Goal: Task Accomplishment & Management: Complete application form

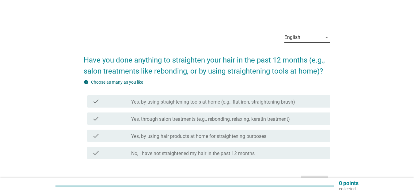
click at [324, 39] on icon "arrow_drop_down" at bounding box center [326, 37] width 7 height 7
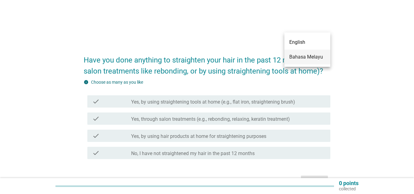
click at [311, 55] on div "Bahasa Melayu" at bounding box center [308, 56] width 36 height 7
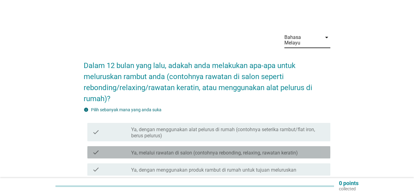
click at [179, 149] on div "check_box_outline_blank Ya, melalui rawatan di salon (contohnya rebonding, rela…" at bounding box center [228, 152] width 194 height 7
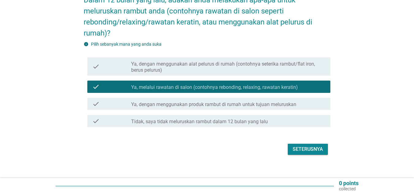
scroll to position [66, 0]
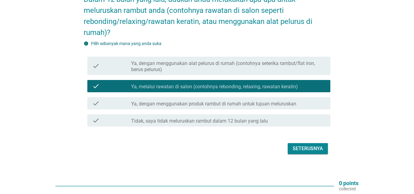
click at [304, 145] on div "Seterusnya" at bounding box center [308, 148] width 30 height 7
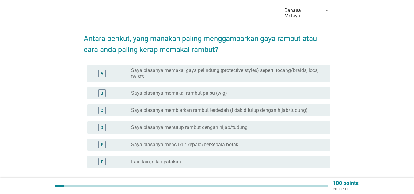
scroll to position [61, 0]
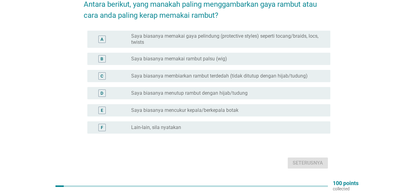
click at [247, 73] on label "Saya biasanya membiarkan rambut terdedah (tidak ditutup dengan hijab/tudung)" at bounding box center [219, 76] width 177 height 6
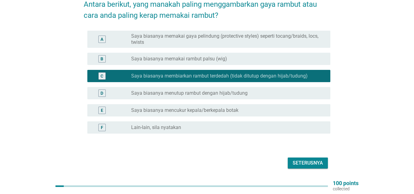
click at [312, 161] on button "Seterusnya" at bounding box center [308, 163] width 40 height 11
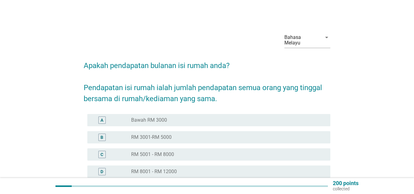
scroll to position [31, 0]
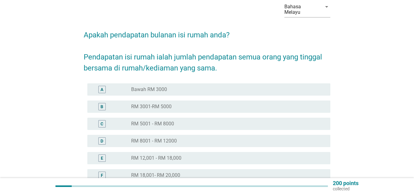
click at [186, 121] on div "radio_button_unchecked RM 5001 - RM 8000" at bounding box center [226, 124] width 190 height 6
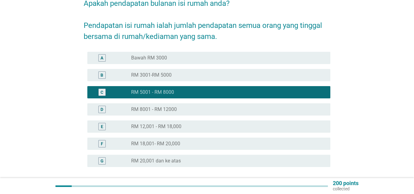
scroll to position [92, 0]
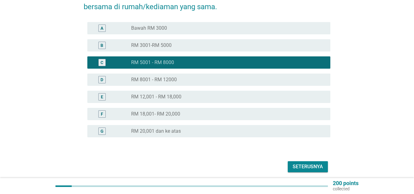
click at [315, 163] on div "Seterusnya" at bounding box center [308, 166] width 30 height 7
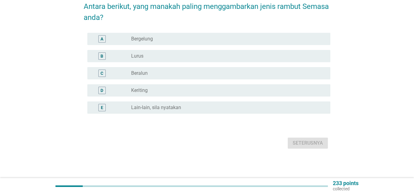
scroll to position [0, 0]
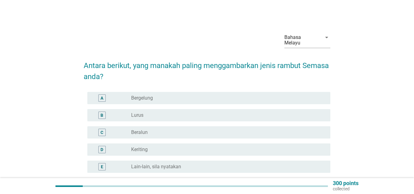
click at [158, 112] on div "radio_button_unchecked Lurus" at bounding box center [226, 115] width 190 height 6
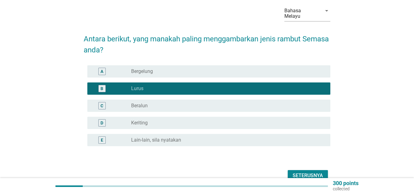
scroll to position [54, 0]
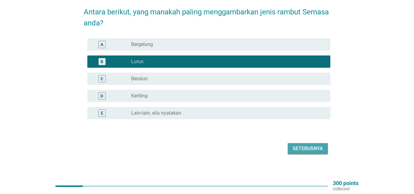
click at [305, 145] on div "Seterusnya" at bounding box center [308, 148] width 30 height 7
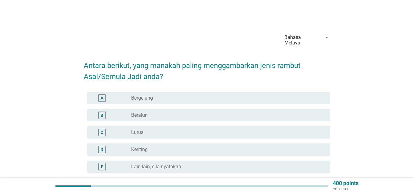
click at [141, 112] on label "Beralun" at bounding box center [139, 115] width 17 height 6
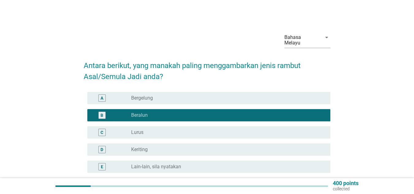
scroll to position [54, 0]
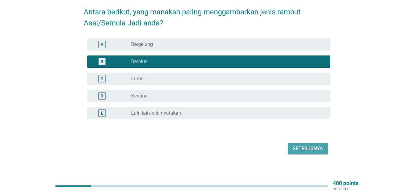
click at [321, 147] on div "Seterusnya" at bounding box center [308, 148] width 30 height 7
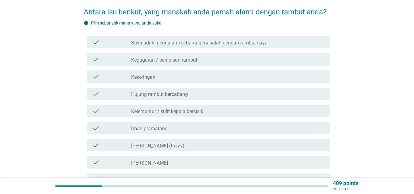
scroll to position [0, 0]
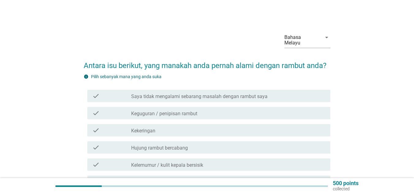
click at [260, 107] on div "check check_box_outline_blank Keguguran / penipisan rambut" at bounding box center [208, 113] width 243 height 12
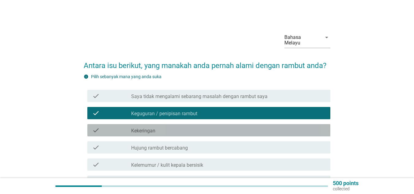
click at [251, 127] on div "check_box_outline_blank Kekeringan" at bounding box center [228, 130] width 194 height 7
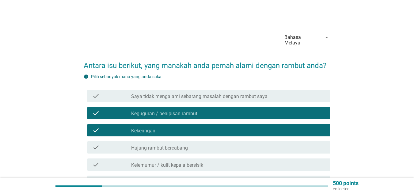
click at [245, 144] on div "check_box_outline_blank Hujung rambut bercabang" at bounding box center [228, 147] width 194 height 7
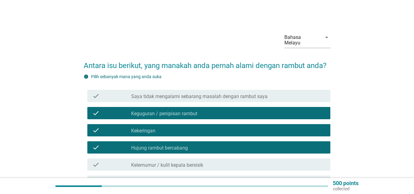
click at [236, 161] on div "check_box_outline_blank Kelemumur / kulit kepala bersisik" at bounding box center [228, 164] width 194 height 7
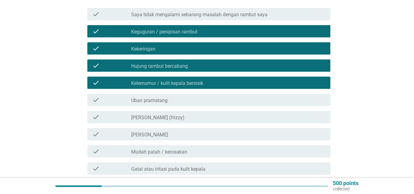
scroll to position [92, 0]
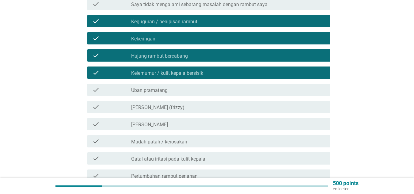
click at [182, 105] on label "[PERSON_NAME] (frizzy)" at bounding box center [157, 108] width 53 height 6
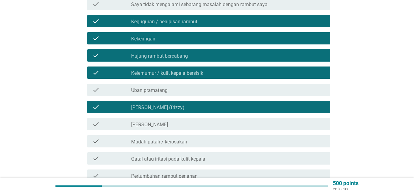
click at [178, 121] on div "check_box_outline_blank [PERSON_NAME]" at bounding box center [228, 124] width 194 height 7
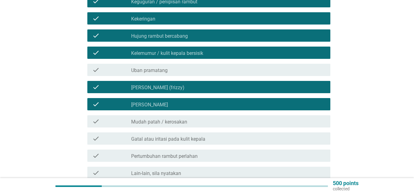
scroll to position [123, 0]
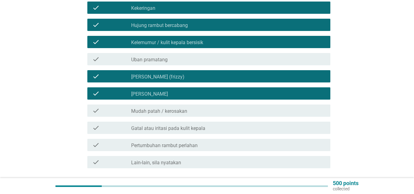
click at [211, 124] on div "check_box_outline_blank Gatal atau iritasi pada kulit kepala" at bounding box center [228, 127] width 194 height 7
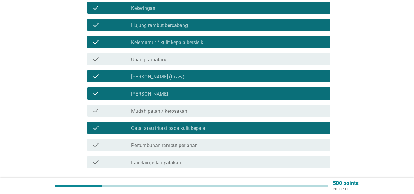
scroll to position [153, 0]
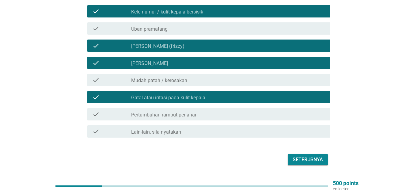
click at [232, 112] on div "check_box_outline_blank Pertumbuhan rambut perlahan" at bounding box center [228, 114] width 194 height 7
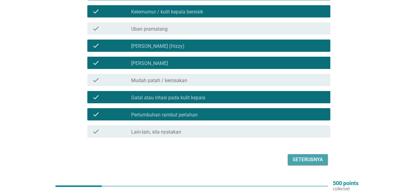
click at [304, 156] on div "Seterusnya" at bounding box center [308, 159] width 30 height 7
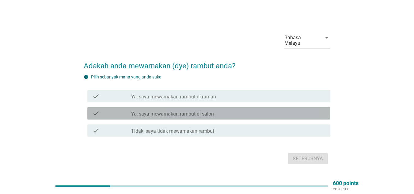
click at [234, 111] on div "check_box_outline_blank Ya, saya mewarnakan rambut di salon" at bounding box center [228, 113] width 194 height 7
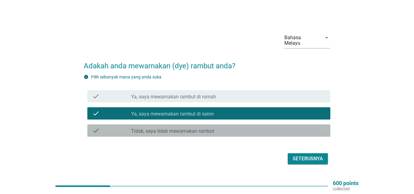
click at [189, 128] on label "Tidak, saya tidak mewarnakan rambut" at bounding box center [172, 131] width 83 height 6
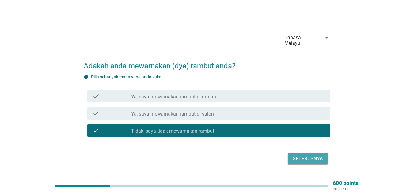
click at [297, 156] on div "Seterusnya" at bounding box center [308, 158] width 30 height 7
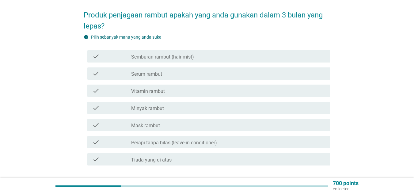
scroll to position [61, 0]
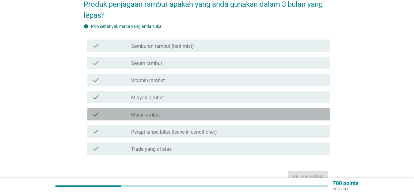
click at [194, 111] on div "check_box_outline_blank Mask rambut" at bounding box center [228, 114] width 194 height 7
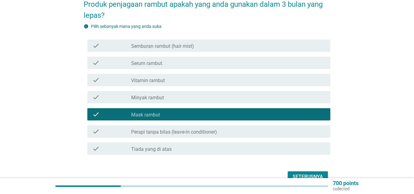
click at [310, 173] on div "Seterusnya" at bounding box center [308, 176] width 30 height 7
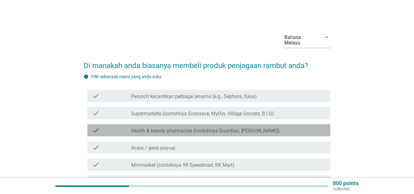
drag, startPoint x: 270, startPoint y: 125, endPoint x: 292, endPoint y: 125, distance: 22.1
click at [270, 127] on div "check_box_outline_blank Health & beauty pharmacies (contohnya Guardian, Watsons)" at bounding box center [228, 130] width 194 height 7
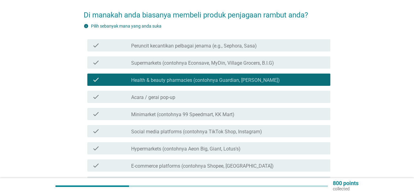
scroll to position [61, 0]
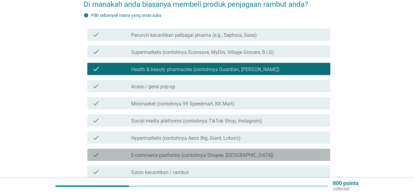
click at [270, 151] on div "check_box_outline_blank E-commerce platforms (contohnya Shopee, [GEOGRAPHIC_DAT…" at bounding box center [228, 154] width 194 height 7
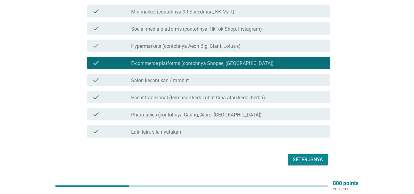
scroll to position [164, 0]
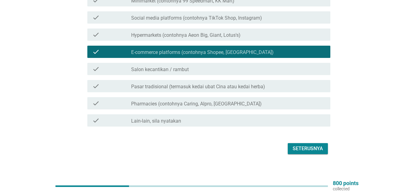
click at [311, 145] on div "Seterusnya" at bounding box center [308, 148] width 30 height 7
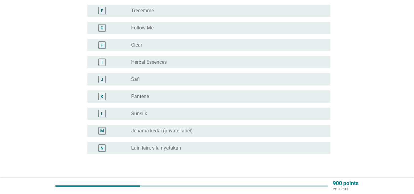
scroll to position [184, 0]
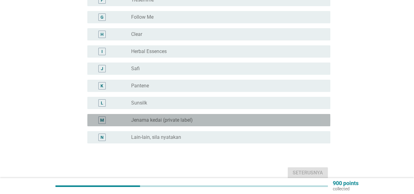
click at [227, 117] on div "radio_button_unchecked Jenama kedai (private label)" at bounding box center [226, 120] width 190 height 6
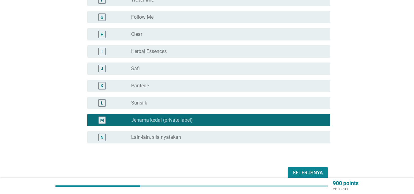
click at [302, 169] on div "Seterusnya" at bounding box center [308, 172] width 30 height 7
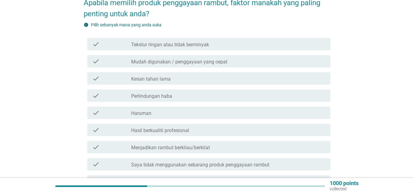
scroll to position [61, 0]
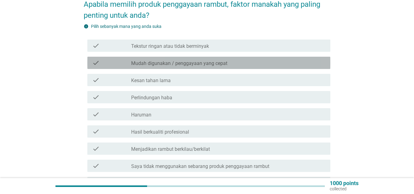
click at [187, 60] on label "Mudah digunakan / penggayaan yang cepat" at bounding box center [179, 63] width 96 height 6
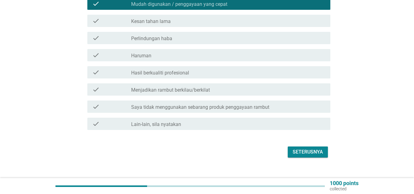
scroll to position [123, 0]
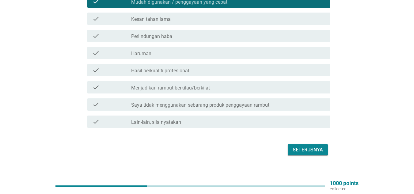
click at [317, 146] on div "Seterusnya" at bounding box center [308, 149] width 30 height 7
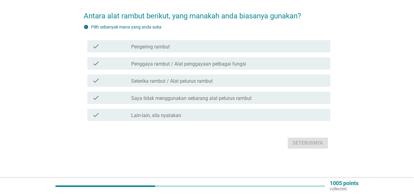
scroll to position [0, 0]
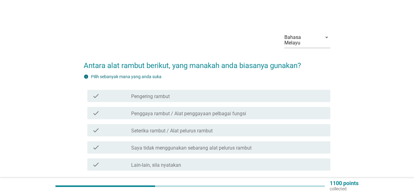
click at [204, 90] on div "check check_box_outline_blank Pengering rambut" at bounding box center [208, 96] width 243 height 12
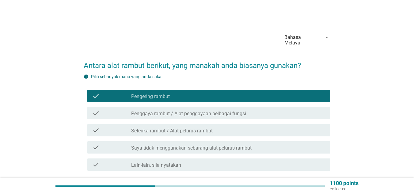
click at [253, 109] on div "check_box_outline_blank Penggaya rambut / Alat penggayaan pelbagai fungsi" at bounding box center [228, 112] width 194 height 7
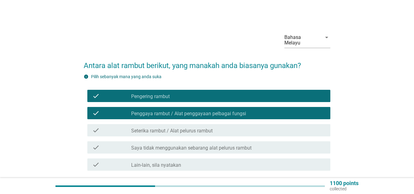
scroll to position [44, 0]
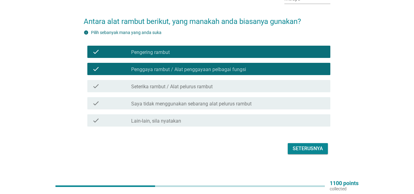
click at [315, 145] on div "Seterusnya" at bounding box center [308, 148] width 30 height 7
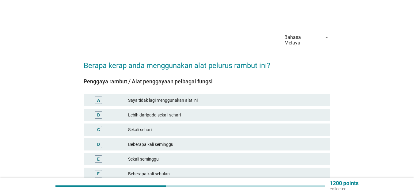
click at [374, 100] on div "Bahasa Melayu arrow_drop_down Berapa kerap anda menggunakan alat pelurus rambut…" at bounding box center [207, 116] width 385 height 187
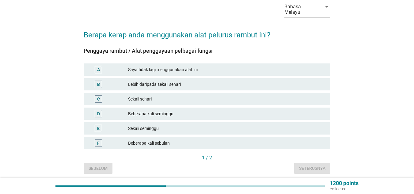
click at [181, 125] on div "Sekali seminggu" at bounding box center [227, 128] width 198 height 7
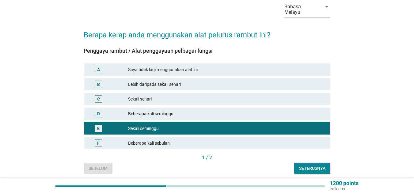
click at [327, 163] on button "Seterusnya" at bounding box center [312, 168] width 36 height 11
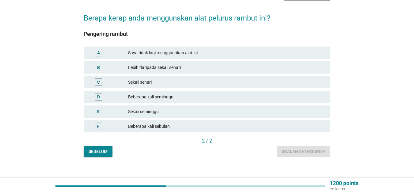
scroll to position [48, 0]
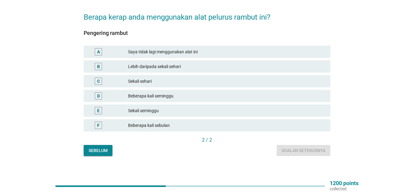
click at [102, 148] on div "Sebelum" at bounding box center [98, 151] width 19 height 6
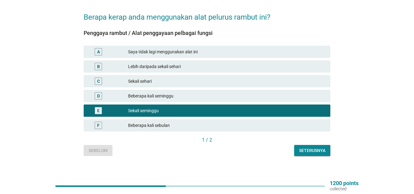
click at [319, 149] on button "Seterusnya" at bounding box center [312, 150] width 36 height 11
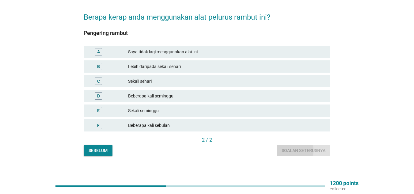
scroll to position [0, 0]
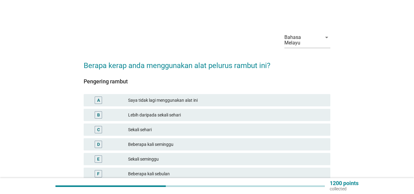
click at [349, 87] on div "Bahasa Melayu arrow_drop_down Berapa kerap anda menggunakan alat pelurus rambut…" at bounding box center [207, 116] width 385 height 187
click at [199, 126] on div "Sekali sehari" at bounding box center [227, 129] width 198 height 7
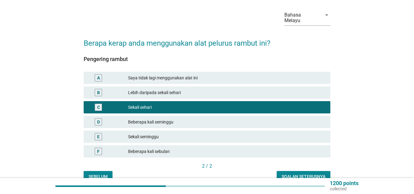
scroll to position [48, 0]
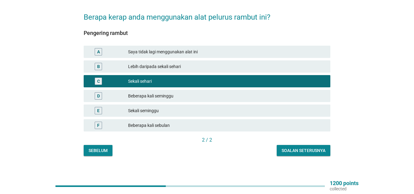
click at [325, 148] on div "Soalan seterusnya" at bounding box center [304, 151] width 44 height 6
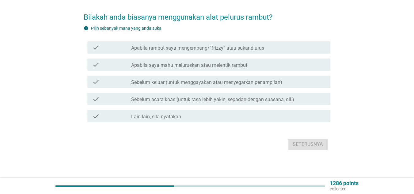
scroll to position [0, 0]
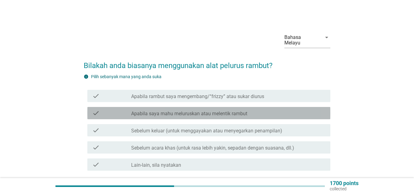
click at [240, 111] on label "Apabila saya mahu meluruskan atau melentik rambut" at bounding box center [189, 114] width 116 height 6
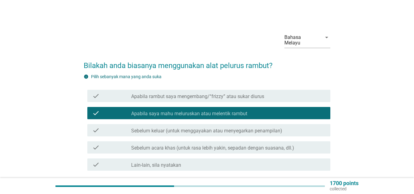
scroll to position [31, 0]
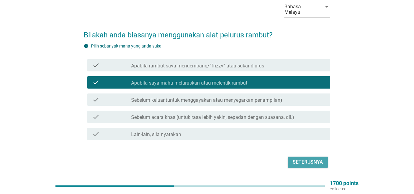
click at [316, 159] on div "Seterusnya" at bounding box center [308, 162] width 30 height 7
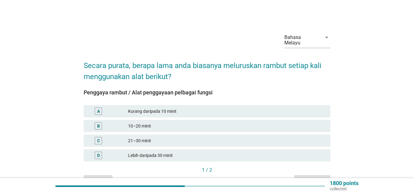
scroll to position [30, 0]
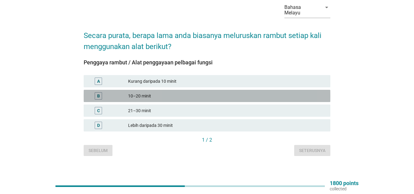
click at [194, 92] on div "10–20 minit" at bounding box center [227, 95] width 198 height 7
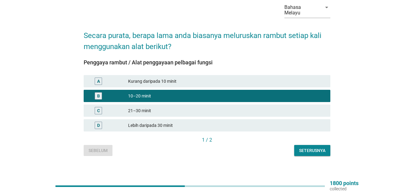
click at [307, 148] on div "Seterusnya" at bounding box center [312, 151] width 26 height 6
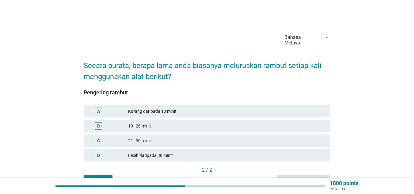
click at [168, 122] on div "10–20 minit" at bounding box center [227, 125] width 198 height 7
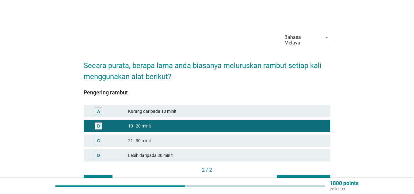
click at [295, 178] on div "Soalan seterusnya" at bounding box center [304, 181] width 44 height 6
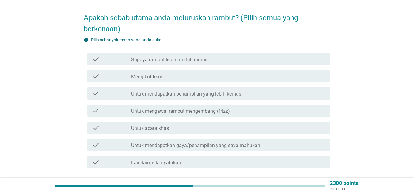
scroll to position [61, 0]
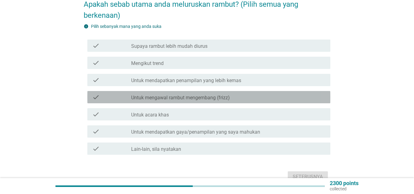
click at [229, 95] on label "Untuk mengawal rambut mengembang (frizz)" at bounding box center [180, 98] width 99 height 6
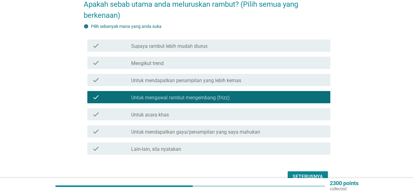
click at [236, 129] on label "Untuk mendapatkan gaya/penampilan yang saya mahukan" at bounding box center [195, 132] width 129 height 6
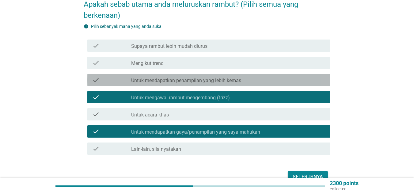
click at [261, 76] on div "check_box_outline_blank Untuk mendapatkan penampilan yang lebih kemas" at bounding box center [228, 79] width 194 height 7
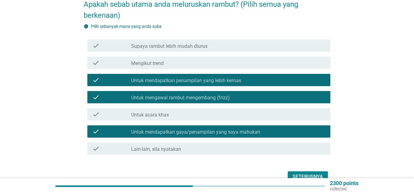
click at [247, 114] on div "check check_box_outline_blank Untuk acara khas" at bounding box center [208, 114] width 243 height 12
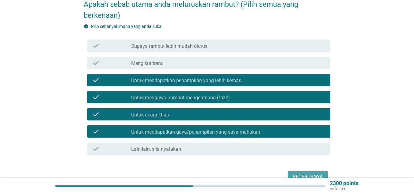
click at [311, 173] on div "Seterusnya" at bounding box center [308, 176] width 30 height 7
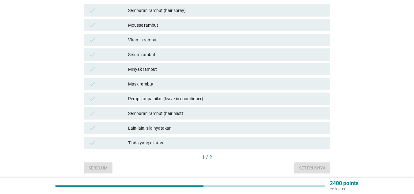
scroll to position [92, 0]
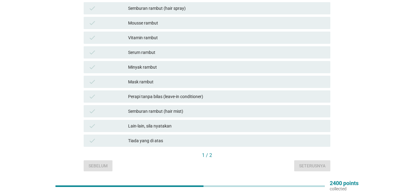
click at [174, 63] on div "Minyak rambut" at bounding box center [227, 66] width 198 height 7
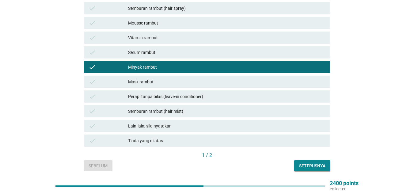
click at [173, 78] on div "Mask rambut" at bounding box center [227, 81] width 198 height 7
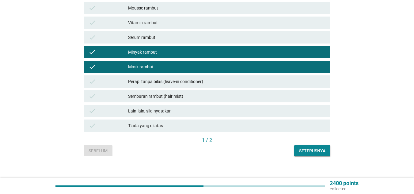
scroll to position [107, 0]
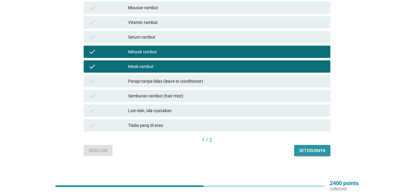
click at [313, 148] on div "Seterusnya" at bounding box center [312, 151] width 26 height 6
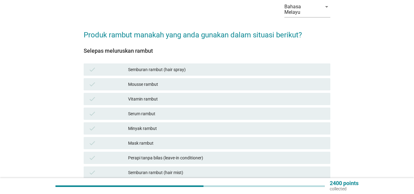
scroll to position [61, 0]
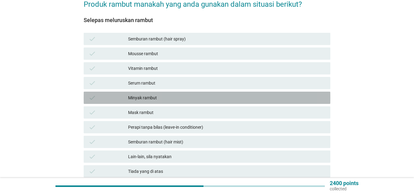
drag, startPoint x: 157, startPoint y: 92, endPoint x: 163, endPoint y: 92, distance: 5.6
click at [158, 94] on div "Minyak rambut" at bounding box center [227, 97] width 198 height 7
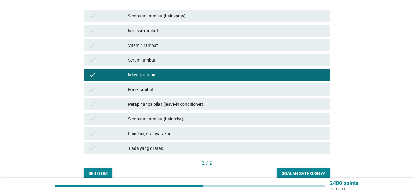
scroll to position [107, 0]
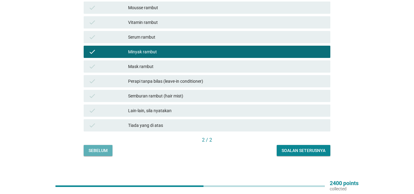
click at [98, 148] on div "Sebelum" at bounding box center [98, 151] width 19 height 6
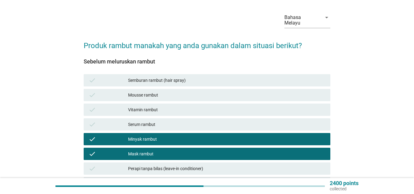
scroll to position [31, 0]
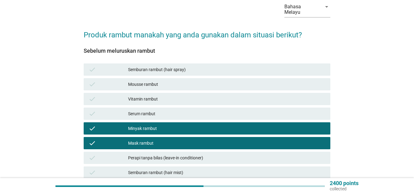
click at [168, 125] on div "Minyak rambut" at bounding box center [227, 128] width 198 height 7
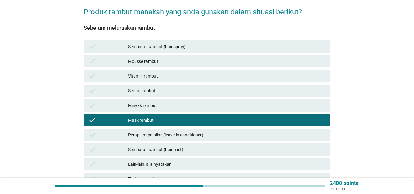
scroll to position [92, 0]
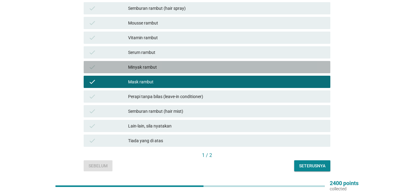
click at [148, 63] on div "Minyak rambut" at bounding box center [227, 66] width 198 height 7
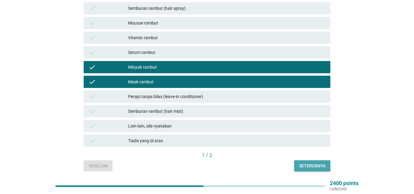
click at [313, 163] on div "Seterusnya" at bounding box center [312, 166] width 26 height 6
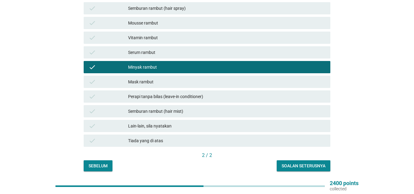
click at [163, 63] on div "Minyak rambut" at bounding box center [227, 66] width 198 height 7
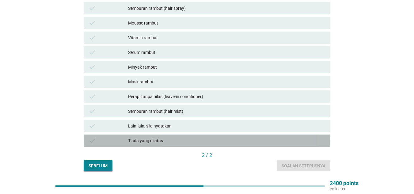
click at [171, 137] on div "Tiada yang di atas" at bounding box center [227, 140] width 198 height 7
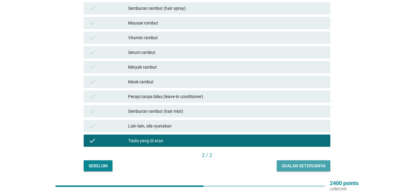
click at [313, 163] on div "Soalan seterusnya" at bounding box center [304, 166] width 44 height 6
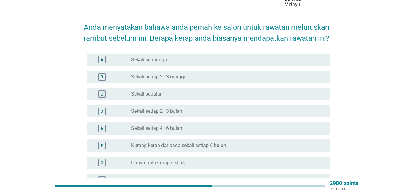
scroll to position [31, 0]
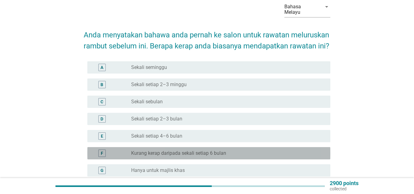
click at [236, 150] on div "radio_button_unchecked Kurang kerap daripada sekali setiap 6 bulan" at bounding box center [226, 153] width 190 height 6
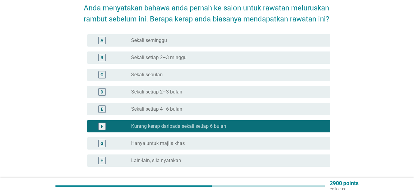
scroll to position [92, 0]
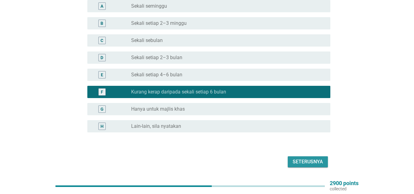
click at [312, 158] on div "Seterusnya" at bounding box center [308, 161] width 30 height 7
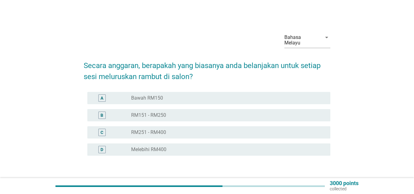
click at [177, 95] on div "radio_button_unchecked Bawah RM150" at bounding box center [226, 98] width 190 height 6
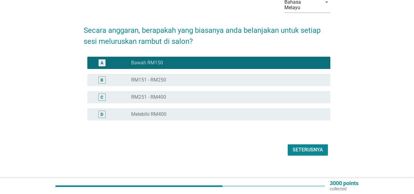
scroll to position [36, 0]
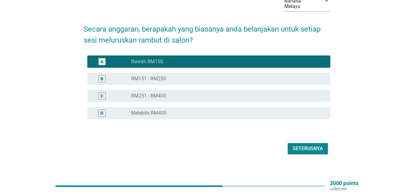
click at [305, 145] on div "Seterusnya" at bounding box center [308, 148] width 30 height 7
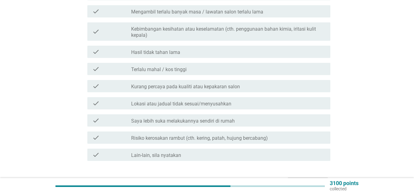
scroll to position [123, 0]
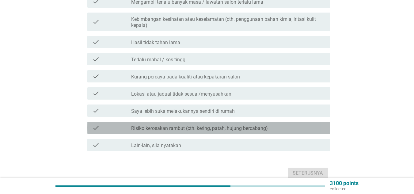
click at [178, 125] on label "Risiko kerosakan rambut (cth. kering, patah, hujung bercabang)" at bounding box center [199, 128] width 137 height 6
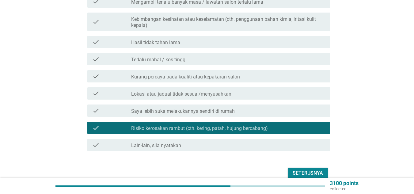
click at [190, 91] on label "Lokasi atau jadual tidak sesuai/menyusahkan" at bounding box center [181, 94] width 100 height 6
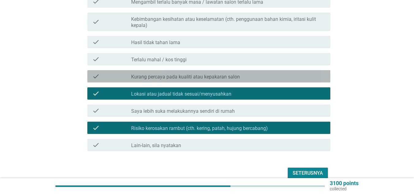
click at [194, 74] on label "Kurang percaya pada kualiti atau kepakaran salon" at bounding box center [185, 77] width 109 height 6
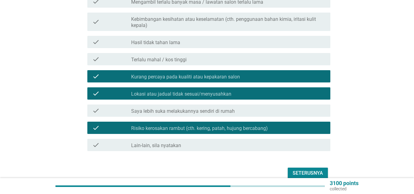
click at [187, 56] on div "check_box_outline_blank Terlalu mahal / kos tinggi" at bounding box center [228, 59] width 194 height 7
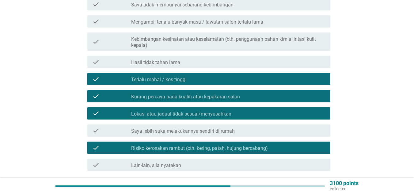
scroll to position [92, 0]
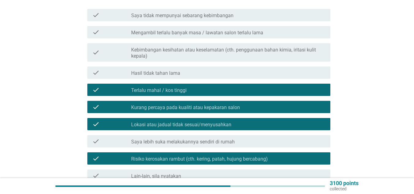
click at [190, 69] on div "check_box_outline_blank Hasil tidak tahan lama" at bounding box center [228, 72] width 194 height 7
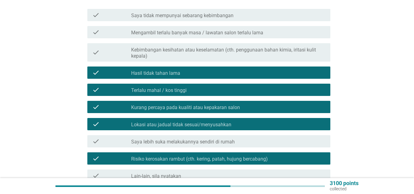
click at [193, 47] on label "Kebimbangan kesihatan atau keselamatan (cth. penggunaan bahan kimia, iritasi ku…" at bounding box center [228, 53] width 194 height 12
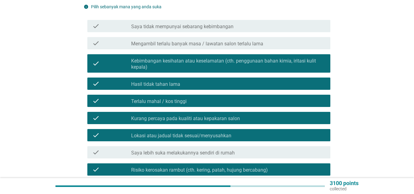
scroll to position [61, 0]
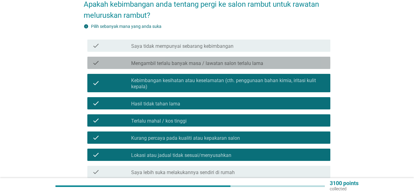
click at [191, 60] on label "Mengambil terlalu banyak masa / lawatan salon terlalu lama" at bounding box center [197, 63] width 132 height 6
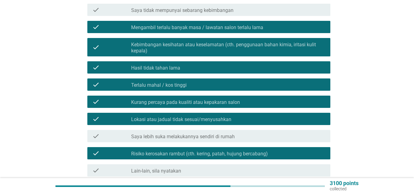
scroll to position [123, 0]
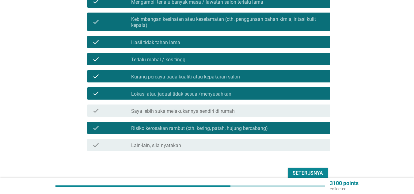
click at [313, 170] on div "Seterusnya" at bounding box center [308, 173] width 30 height 7
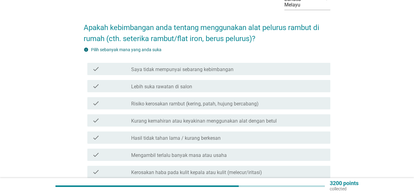
scroll to position [61, 0]
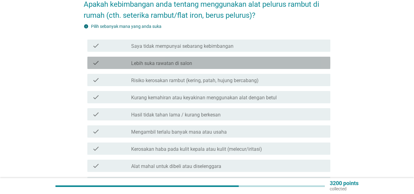
click at [234, 59] on div "check_box_outline_blank Lebih suka rawatan di salon" at bounding box center [228, 62] width 194 height 7
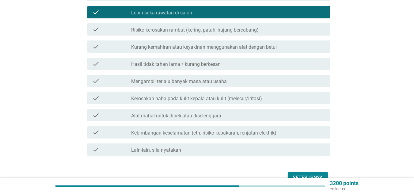
scroll to position [123, 0]
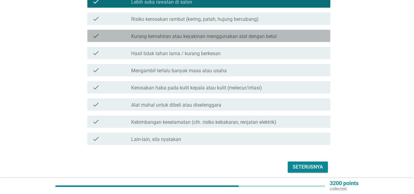
click at [277, 32] on div "check_box_outline_blank Kurang kemahiran atau keyakinan menggunakan alat dengan…" at bounding box center [228, 35] width 194 height 7
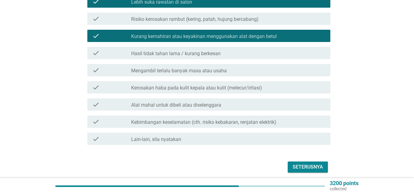
click at [273, 51] on div "check check_box_outline_blank Hasil tidak tahan lama / kurang berkesan" at bounding box center [208, 53] width 243 height 12
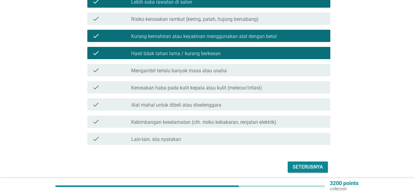
click at [271, 69] on div "check check_box_outline_blank Mengambil terlalu banyak masa atau usaha" at bounding box center [208, 70] width 243 height 12
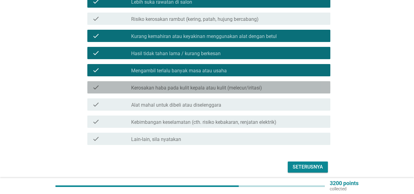
click at [271, 84] on div "check_box_outline_blank Kerosakan haba pada kulit kepala atau kulit (melecur/ir…" at bounding box center [228, 87] width 194 height 7
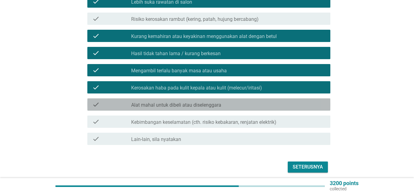
click at [269, 101] on div "check_box_outline_blank Alat mahal untuk dibeli atau diselenggara" at bounding box center [228, 104] width 194 height 7
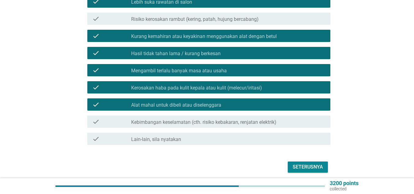
click at [268, 119] on label "Kebimbangan keselamatan (cth. risiko kebakaran, renjatan elektrik)" at bounding box center [203, 122] width 145 height 6
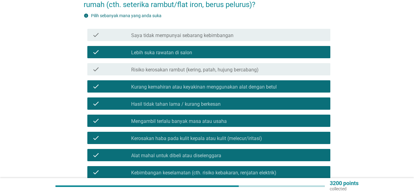
scroll to position [61, 0]
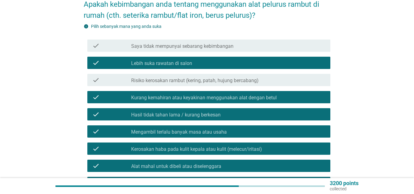
click at [263, 76] on div "check_box_outline_blank Risiko kerosakan rambut (kering, patah, hujung bercaban…" at bounding box center [228, 79] width 194 height 7
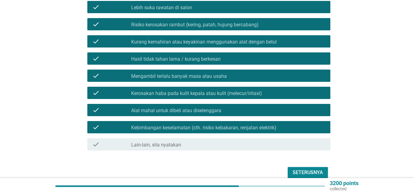
scroll to position [141, 0]
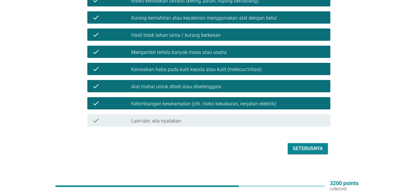
click at [323, 143] on button "Seterusnya" at bounding box center [308, 148] width 40 height 11
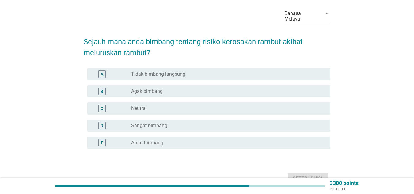
scroll to position [31, 0]
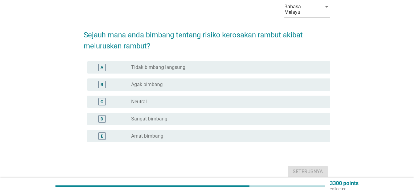
click at [170, 113] on div "D radio_button_unchecked Sangat bimbang" at bounding box center [208, 119] width 243 height 12
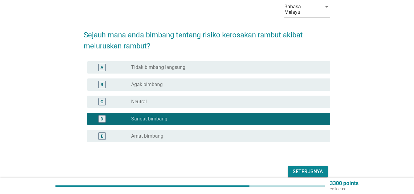
click at [314, 168] on div "Seterusnya" at bounding box center [308, 171] width 30 height 7
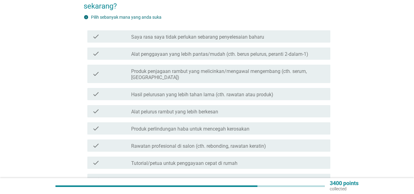
scroll to position [92, 0]
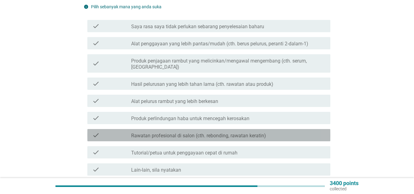
click at [278, 132] on div "check_box_outline_blank Rawatan profesional di salon (cth. rebonding, rawatan k…" at bounding box center [228, 135] width 194 height 7
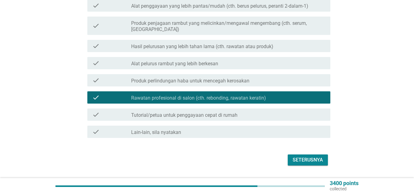
scroll to position [135, 0]
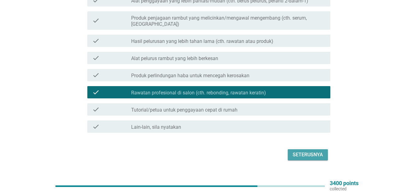
click at [321, 151] on div "Seterusnya" at bounding box center [308, 154] width 30 height 7
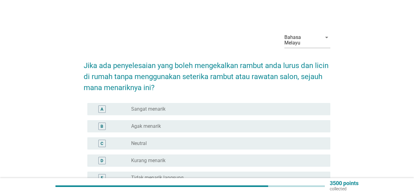
scroll to position [31, 0]
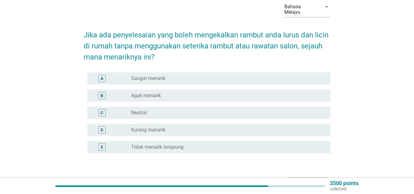
click at [209, 93] on div "radio_button_unchecked Agak menarik" at bounding box center [226, 96] width 190 height 6
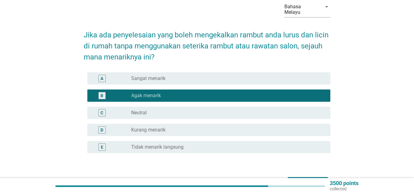
click at [316, 179] on div "Seterusnya" at bounding box center [308, 182] width 30 height 7
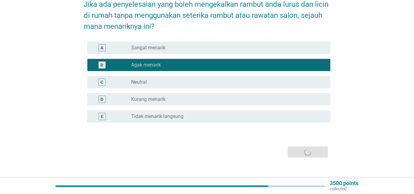
scroll to position [0, 0]
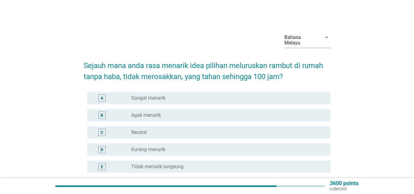
click at [364, 68] on div "Bahasa Melayu arrow_drop_down Sejauh mana anda rasa menarik idea pilihan meluru…" at bounding box center [207, 119] width 385 height 192
click at [407, 67] on div "Bahasa Melayu arrow_drop_down Sejauh mana anda rasa menarik idea pilihan meluru…" at bounding box center [207, 118] width 414 height 237
click at [199, 95] on div "radio_button_unchecked Sangat menarik" at bounding box center [226, 98] width 190 height 6
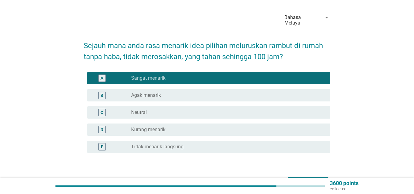
scroll to position [31, 0]
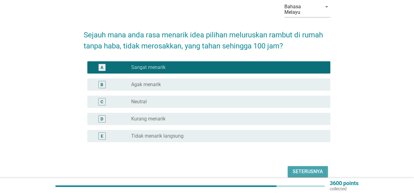
click at [305, 168] on div "Seterusnya" at bounding box center [308, 171] width 30 height 7
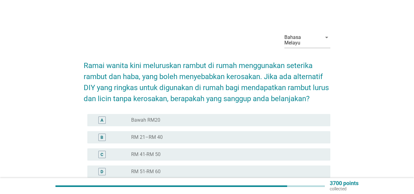
click at [385, 61] on div "Bahasa Melayu arrow_drop_down Ramai wanita kini meluruskan rambut di rumah meng…" at bounding box center [207, 138] width 385 height 231
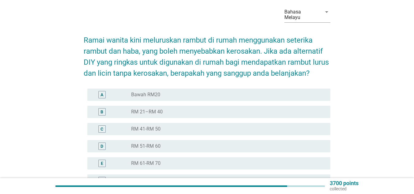
scroll to position [61, 0]
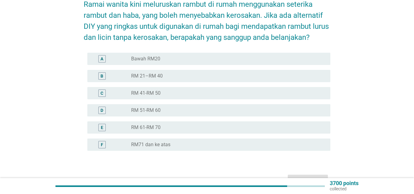
click at [376, 43] on div "Bahasa Melayu arrow_drop_down Ramai wanita kini meluruskan rambut di rumah meng…" at bounding box center [207, 76] width 385 height 231
click at [377, 42] on div "Bahasa Melayu arrow_drop_down Ramai wanita kini meluruskan rambut di rumah meng…" at bounding box center [207, 76] width 385 height 231
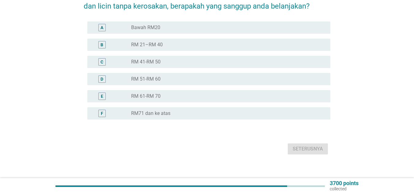
scroll to position [93, 0]
click at [186, 24] on div "radio_button_unchecked Bawah RM20" at bounding box center [226, 27] width 190 height 6
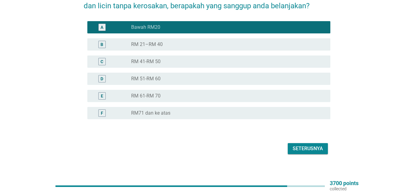
click at [303, 145] on div "Seterusnya" at bounding box center [308, 148] width 30 height 7
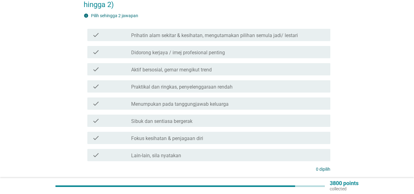
scroll to position [61, 0]
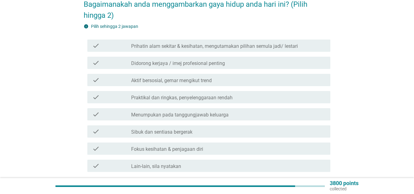
click at [251, 57] on div "check check_box_outline_blank Didorong kerjaya / imej profesional penting" at bounding box center [208, 63] width 243 height 12
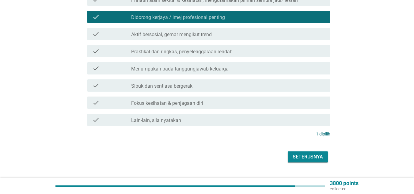
scroll to position [116, 0]
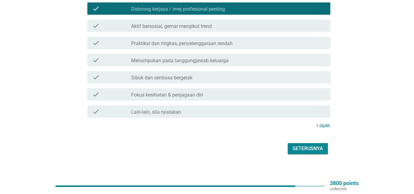
click at [313, 149] on div "Seterusnya" at bounding box center [207, 148] width 247 height 15
click at [317, 145] on div "Seterusnya" at bounding box center [308, 148] width 30 height 7
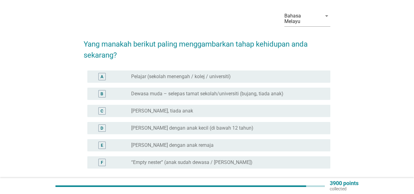
scroll to position [31, 0]
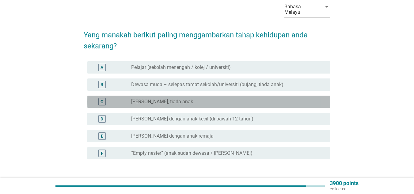
click at [244, 99] on div "radio_button_unchecked [PERSON_NAME], tiada anak" at bounding box center [226, 102] width 190 height 6
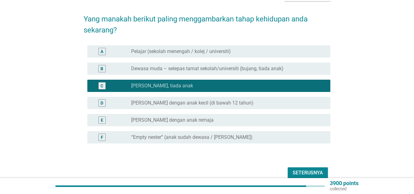
scroll to position [71, 0]
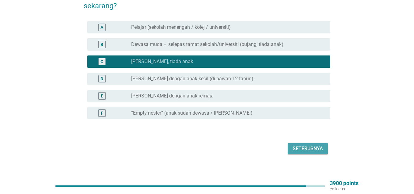
click at [309, 145] on div "Seterusnya" at bounding box center [308, 148] width 30 height 7
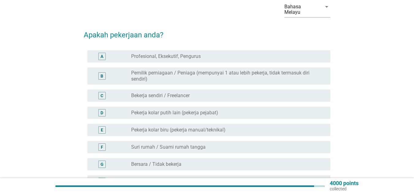
scroll to position [61, 0]
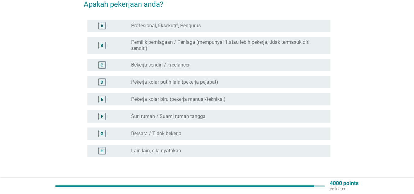
click at [317, 23] on div "radio_button_unchecked Profesional, Eksekutif, Pengurus" at bounding box center [226, 26] width 190 height 6
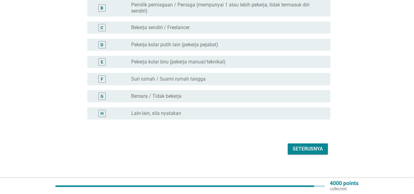
scroll to position [99, 0]
drag, startPoint x: 302, startPoint y: 142, endPoint x: 303, endPoint y: 134, distance: 8.4
click at [302, 145] on div "Seterusnya" at bounding box center [308, 148] width 30 height 7
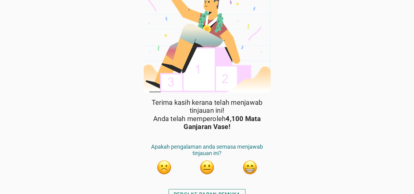
scroll to position [23, 0]
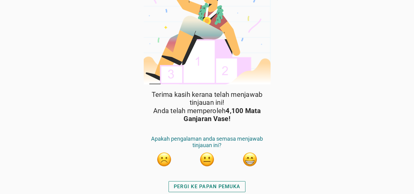
click at [207, 187] on div "PERGI KE PAPAN PEMUKA" at bounding box center [207, 186] width 67 height 7
